Goal: Task Accomplishment & Management: Use online tool/utility

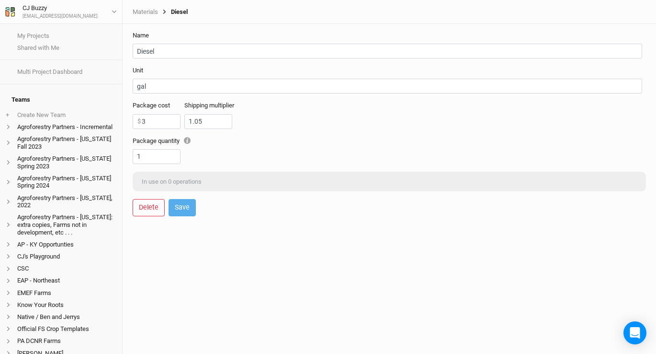
scroll to position [98, 0]
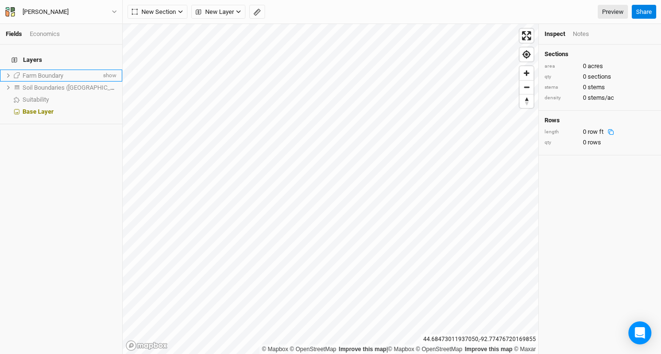
click at [7, 73] on icon at bounding box center [8, 75] width 5 height 5
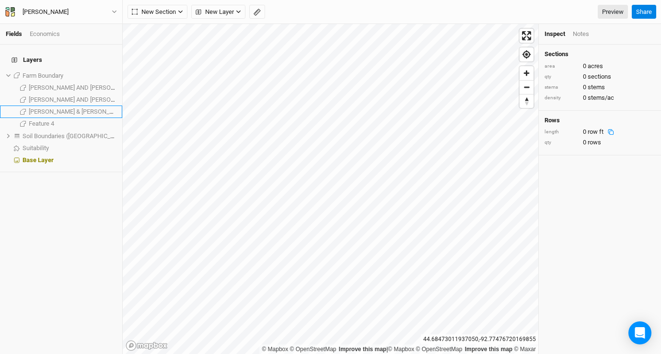
click at [58, 108] on span "[PERSON_NAME] & [PERSON_NAME] TRUST AGREEMENT" at bounding box center [107, 111] width 156 height 7
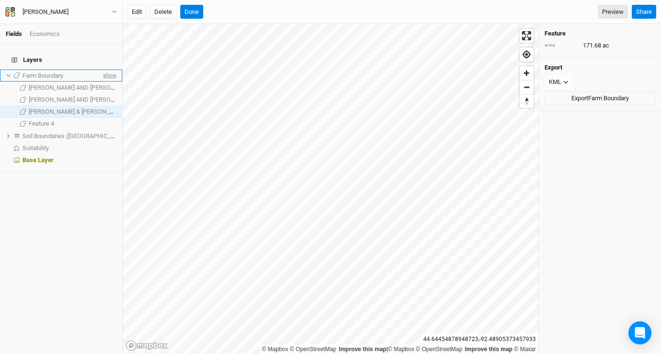
click at [107, 69] on span "show" at bounding box center [108, 75] width 15 height 12
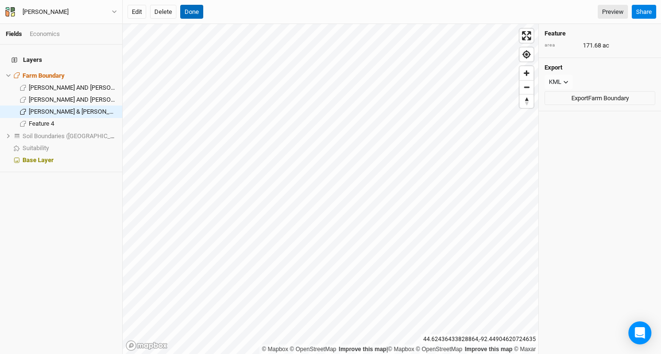
click at [197, 16] on button "Done" at bounding box center [191, 12] width 23 height 14
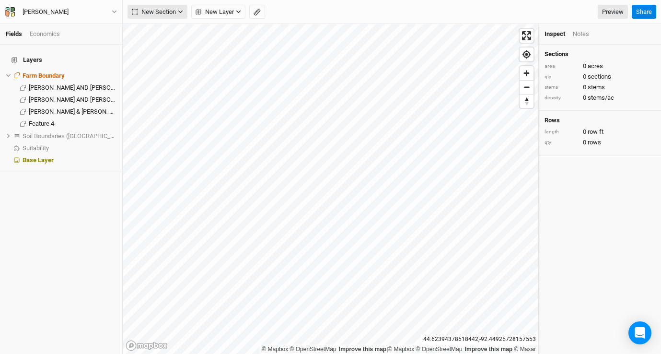
click at [139, 8] on span "New Section" at bounding box center [154, 12] width 44 height 10
click at [140, 30] on icon "button" at bounding box center [140, 31] width 9 height 9
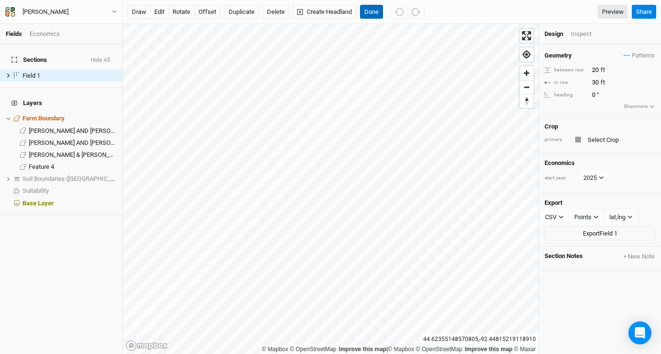
click at [375, 12] on button "Done" at bounding box center [371, 12] width 23 height 14
click at [580, 34] on div "Inspect" at bounding box center [588, 35] width 34 height 11
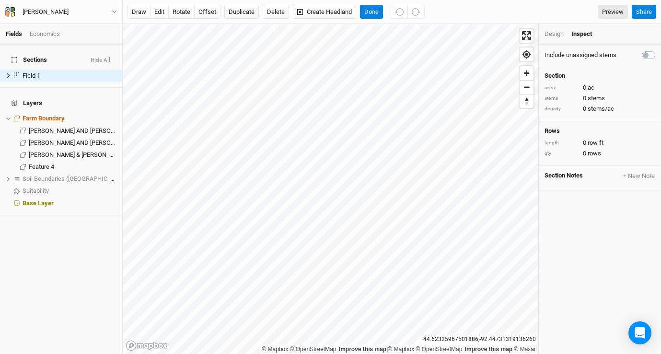
click at [659, 49] on label at bounding box center [659, 49] width 0 height 0
click at [647, 52] on input "checkbox" at bounding box center [646, 54] width 8 height 10
click at [659, 49] on label at bounding box center [659, 49] width 0 height 0
click at [647, 52] on input "checkbox" at bounding box center [646, 54] width 8 height 10
checkbox input "false"
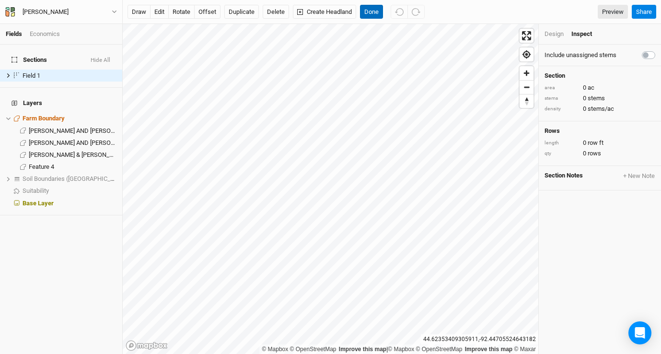
click at [377, 6] on button "Done" at bounding box center [371, 12] width 23 height 14
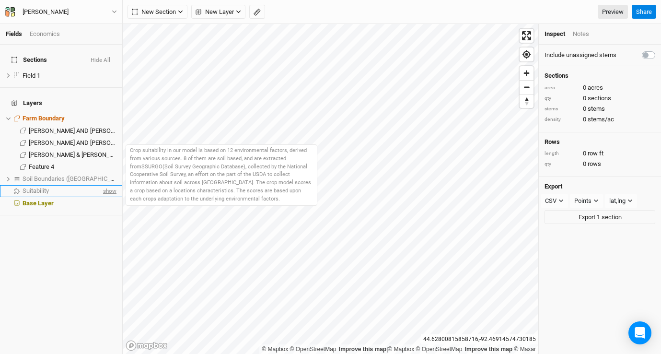
click at [106, 185] on span "show" at bounding box center [108, 191] width 15 height 12
click at [67, 187] on div "Suitability" at bounding box center [63, 191] width 81 height 8
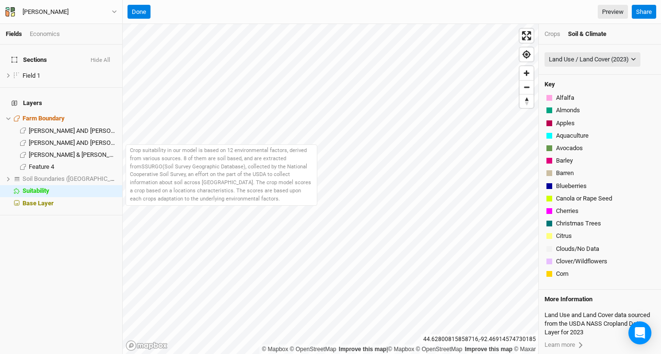
scroll to position [23, 0]
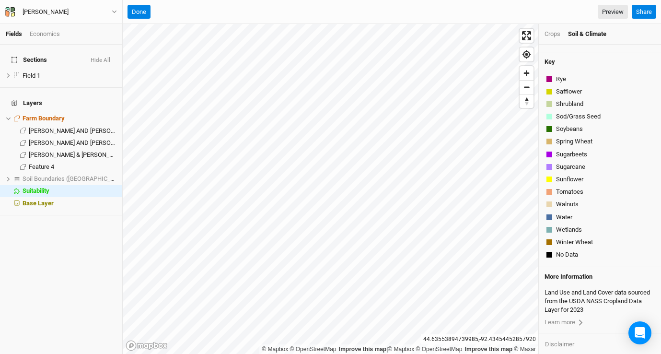
click at [558, 33] on div "Crops" at bounding box center [552, 34] width 16 height 9
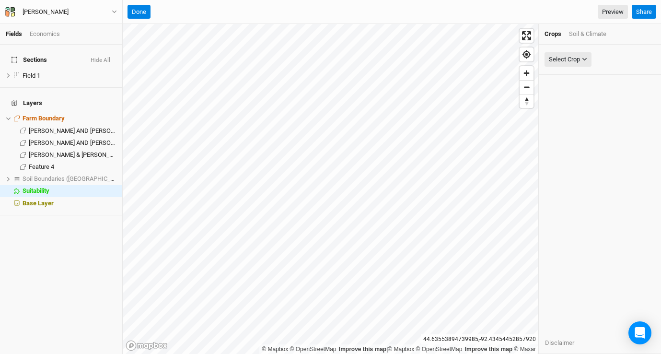
scroll to position [0, 0]
click at [580, 63] on div "Select Crop" at bounding box center [564, 60] width 31 height 10
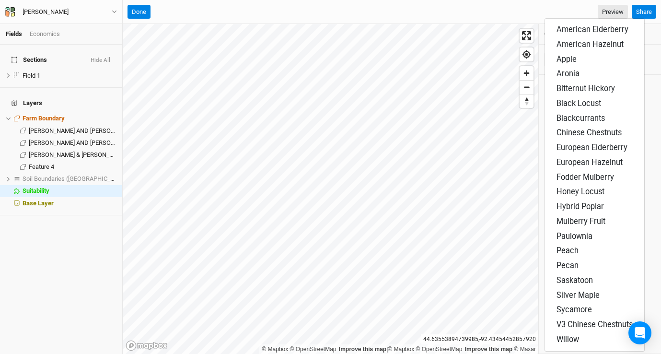
click at [544, 17] on div "Done Preview" at bounding box center [377, 12] width 500 height 14
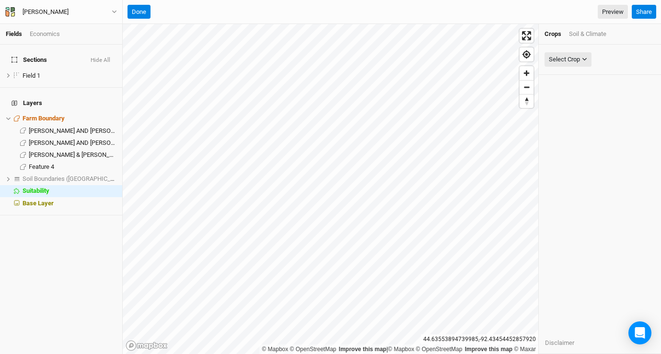
click at [581, 35] on div "Soil & Climate" at bounding box center [587, 34] width 37 height 9
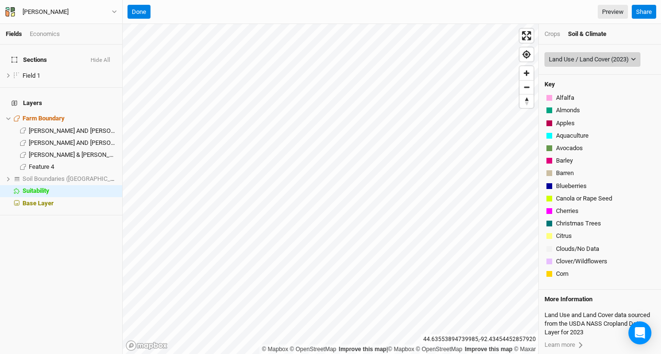
click at [574, 61] on div "Land Use / Land Cover (2023)" at bounding box center [589, 60] width 80 height 10
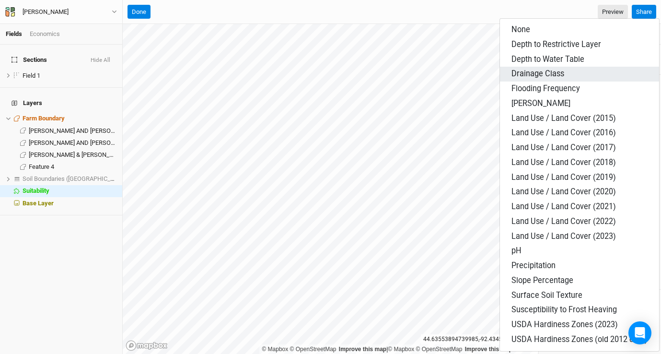
click at [566, 77] on button "Drainage Class" at bounding box center [579, 74] width 159 height 15
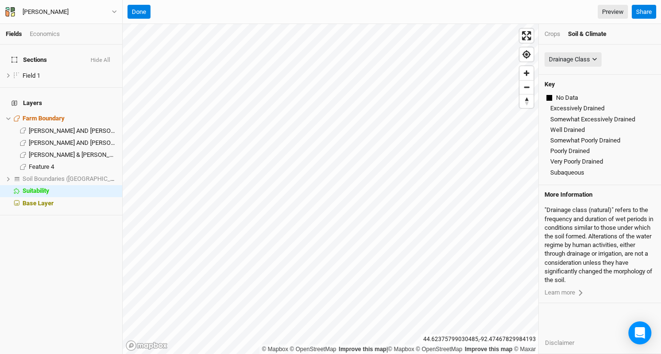
click at [562, 245] on div "© Mapbox © OpenStreetMap Improve this map | © Mapbox © OpenStreetMap Improve th…" at bounding box center [392, 189] width 538 height 330
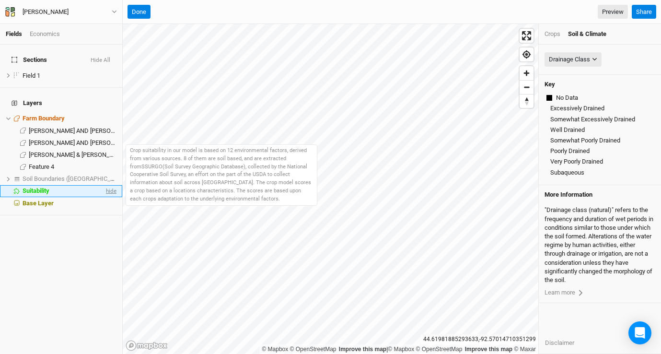
click at [109, 185] on span "hide" at bounding box center [110, 191] width 12 height 12
click at [109, 185] on span "show" at bounding box center [108, 191] width 15 height 12
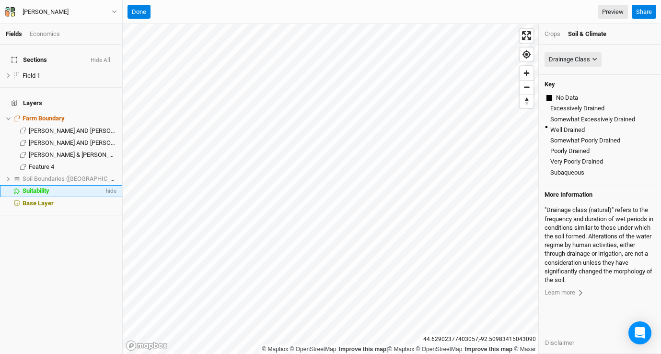
click at [121, 177] on div "Fields Economics Sections Hide All Field 1 hide Layers Farm Boundary hide [PERS…" at bounding box center [330, 177] width 661 height 354
click at [555, 54] on button "Drainage Class" at bounding box center [572, 59] width 57 height 14
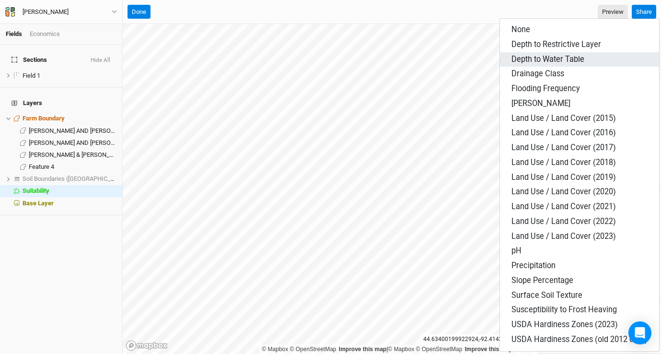
click at [553, 59] on span "Depth to Water Table" at bounding box center [547, 59] width 73 height 9
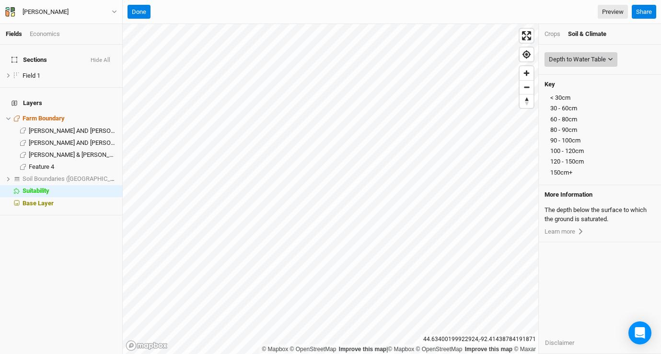
click at [554, 57] on div "Depth to Water Table" at bounding box center [577, 60] width 57 height 10
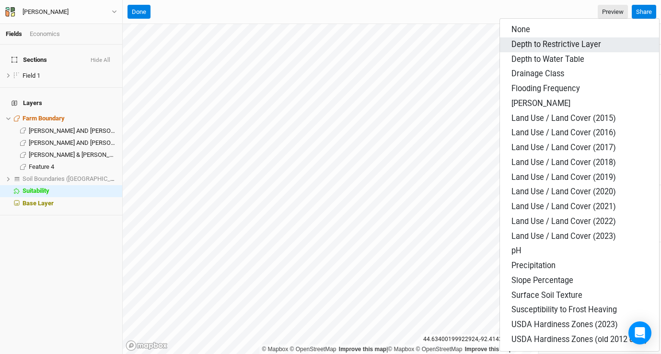
click at [552, 42] on span "Depth to Restrictive Layer" at bounding box center [556, 44] width 90 height 9
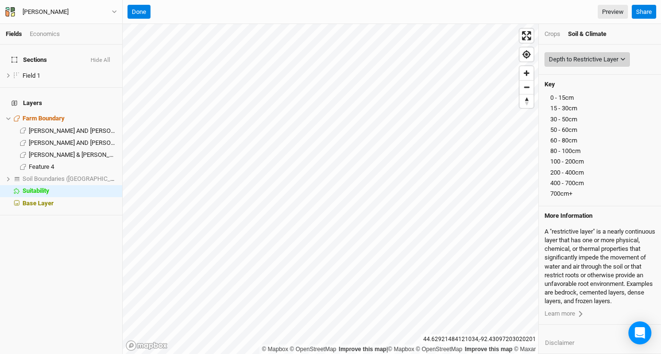
click at [579, 59] on div "Depth to Restrictive Layer" at bounding box center [583, 60] width 69 height 10
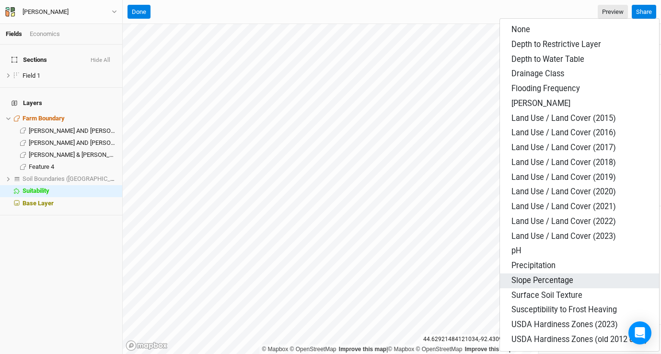
click at [566, 273] on button "Slope Percentage" at bounding box center [579, 280] width 159 height 15
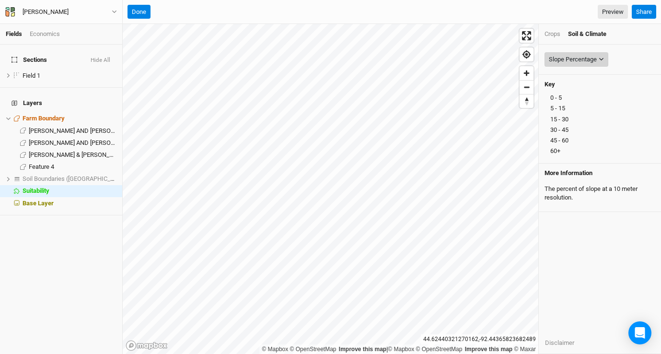
click at [568, 59] on div "Slope Percentage" at bounding box center [573, 60] width 48 height 10
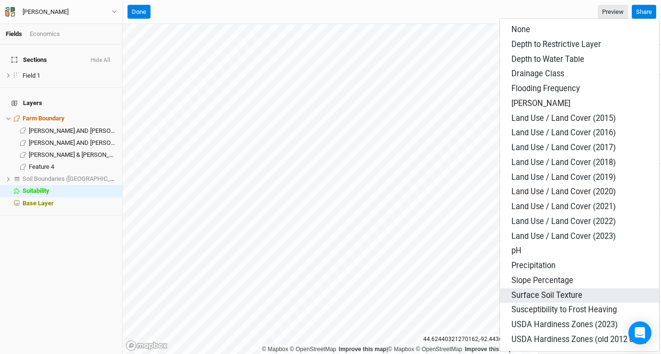
click at [545, 292] on span "Surface Soil Texture" at bounding box center [546, 294] width 71 height 9
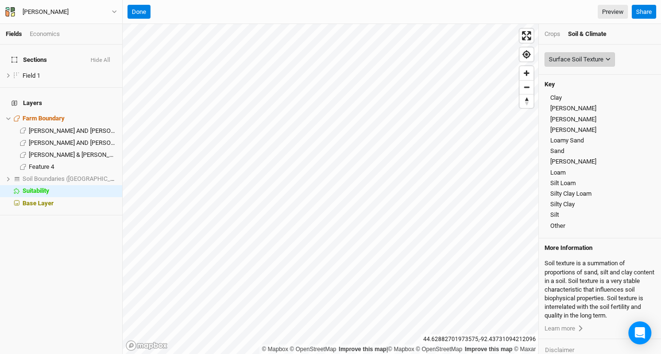
click at [578, 65] on button "Surface Soil Texture" at bounding box center [579, 59] width 70 height 14
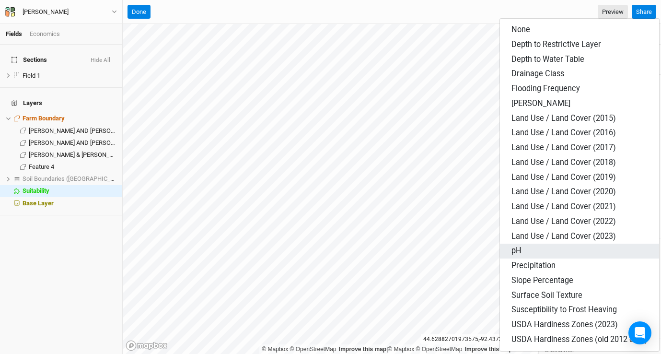
click at [534, 252] on button "pH" at bounding box center [579, 250] width 159 height 15
